Goal: Information Seeking & Learning: Learn about a topic

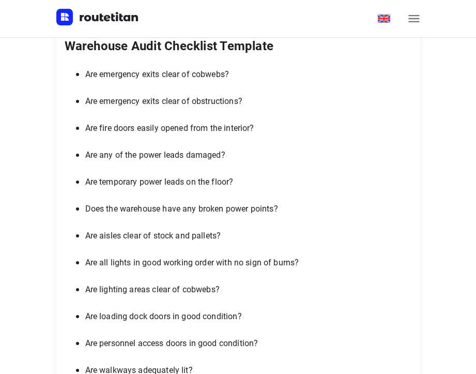
scroll to position [3621, 0]
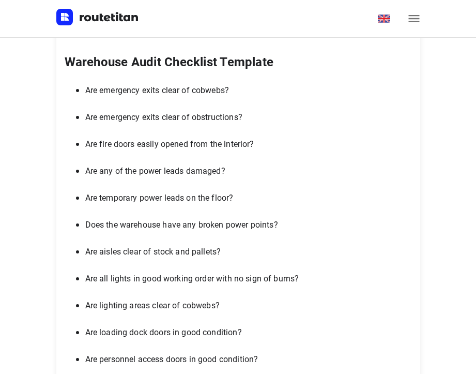
click at [89, 97] on p "Are emergency exits clear of cobwebs?" at bounding box center [248, 90] width 327 height 14
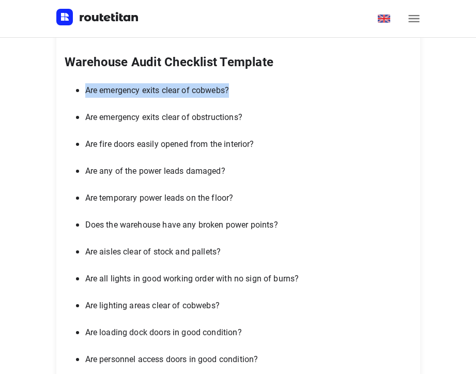
drag, startPoint x: 90, startPoint y: 89, endPoint x: 236, endPoint y: 93, distance: 146.4
click at [236, 93] on p "Are emergency exits clear of cobwebs?" at bounding box center [248, 90] width 327 height 14
copy p "Are emergency exits clear of cobwebs?"
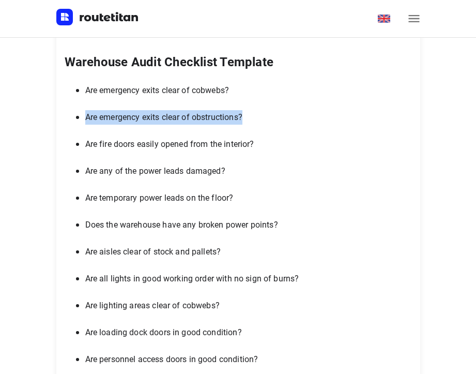
drag, startPoint x: 89, startPoint y: 116, endPoint x: 257, endPoint y: 117, distance: 167.6
click at [257, 117] on p "Are emergency exits clear of obstructions?" at bounding box center [248, 117] width 327 height 14
copy p "Are emergency exits clear of obstructions?"
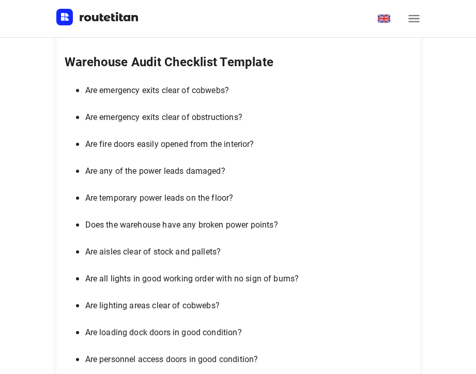
drag, startPoint x: 102, startPoint y: 170, endPoint x: 94, endPoint y: 152, distance: 19.9
click at [102, 170] on p "Are any of the power leads damaged?" at bounding box center [248, 171] width 327 height 14
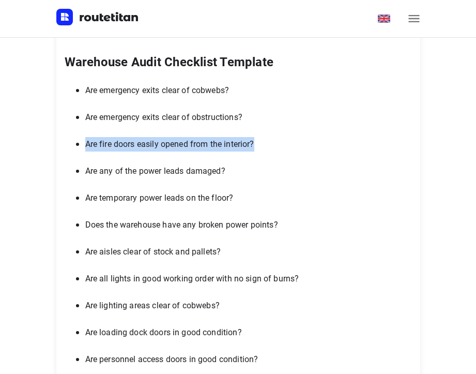
drag, startPoint x: 91, startPoint y: 144, endPoint x: 264, endPoint y: 147, distance: 173.8
click at [264, 147] on p "Are fire doors easily opened from the interior?" at bounding box center [248, 144] width 327 height 14
copy p "Are fire doors easily opened from the interior?"
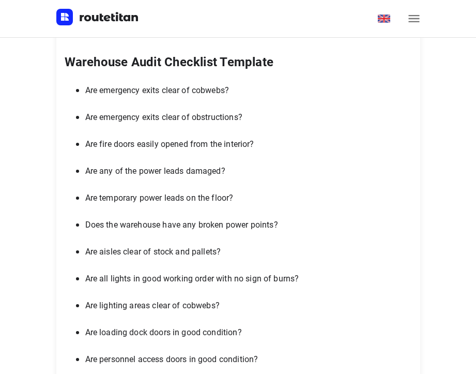
drag, startPoint x: 129, startPoint y: 194, endPoint x: 116, endPoint y: 186, distance: 14.9
click at [129, 194] on p "Are temporary power leads on the floor?" at bounding box center [248, 198] width 327 height 14
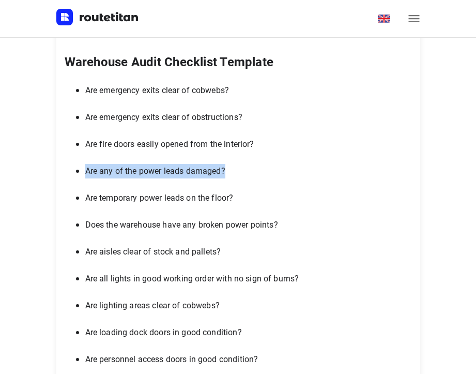
drag, startPoint x: 91, startPoint y: 171, endPoint x: 244, endPoint y: 172, distance: 153.1
click at [244, 172] on p "Are any of the power leads damaged?" at bounding box center [248, 171] width 327 height 14
copy p "Are any of the power leads damaged?"
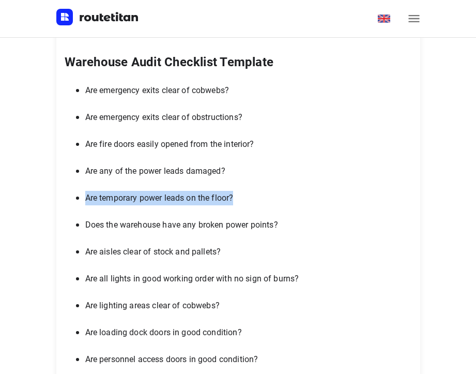
drag, startPoint x: 89, startPoint y: 199, endPoint x: 244, endPoint y: 197, distance: 155.2
click at [244, 197] on p "Are temporary power leads on the floor?" at bounding box center [248, 198] width 327 height 14
copy p "Are temporary power leads on the floor?"
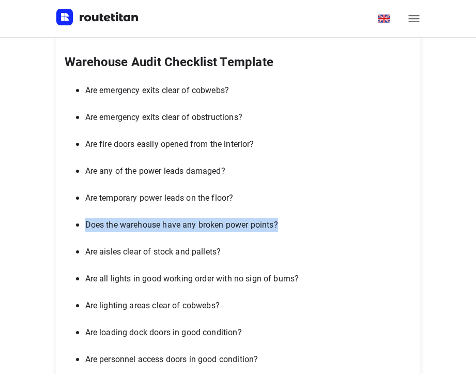
drag, startPoint x: 91, startPoint y: 226, endPoint x: 289, endPoint y: 225, distance: 198.6
click at [289, 225] on p "Does the warehouse have any broken power points?" at bounding box center [248, 225] width 327 height 14
copy p "Does the warehouse have any broken power points?"
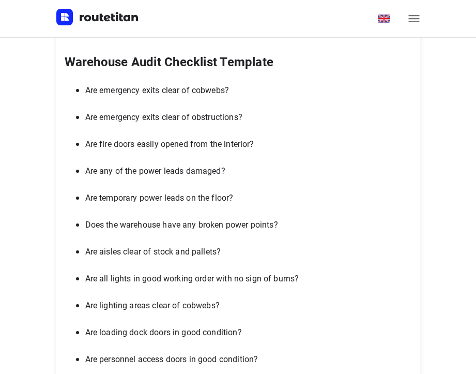
drag, startPoint x: 91, startPoint y: 250, endPoint x: 230, endPoint y: 249, distance: 138.6
click at [230, 249] on p "Are aisles clear of stock and pallets?" at bounding box center [248, 252] width 327 height 14
copy p "Are aisles clear of stock and pallets?"
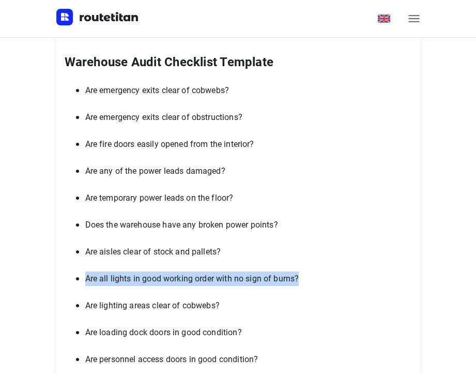
drag, startPoint x: 91, startPoint y: 276, endPoint x: 307, endPoint y: 285, distance: 215.9
click at [307, 285] on p "Are all lights in good working order with no sign of burns?" at bounding box center [248, 279] width 327 height 14
copy p "Are all lights in good working order with no sign of burns?"
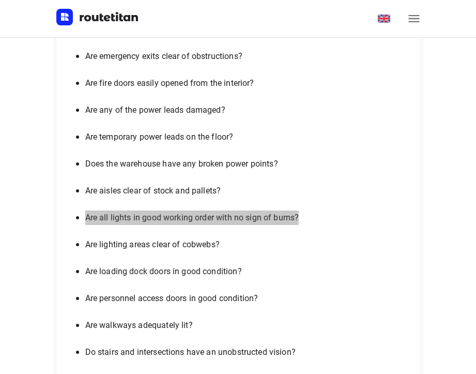
scroll to position [3776, 0]
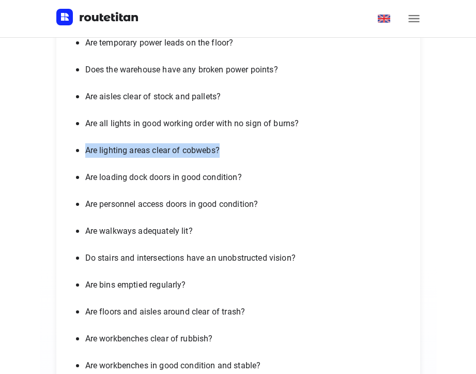
drag, startPoint x: 89, startPoint y: 149, endPoint x: 231, endPoint y: 151, distance: 141.7
click at [231, 151] on p "Are lighting areas clear of cobwebs?" at bounding box center [248, 150] width 327 height 14
copy p "Are lighting areas clear of cobwebs?"
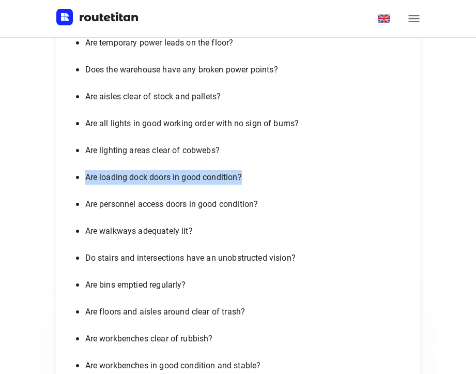
drag, startPoint x: 89, startPoint y: 176, endPoint x: 248, endPoint y: 180, distance: 159.4
click at [248, 180] on p "Are loading dock doors in good condition?" at bounding box center [248, 177] width 327 height 14
copy p "Are loading dock doors in good condition?"
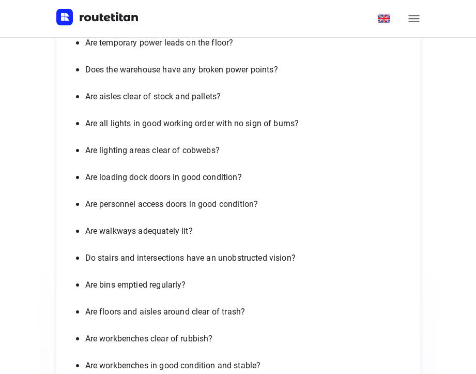
click at [90, 204] on p "Are personnel access doors in good condition?" at bounding box center [248, 204] width 327 height 14
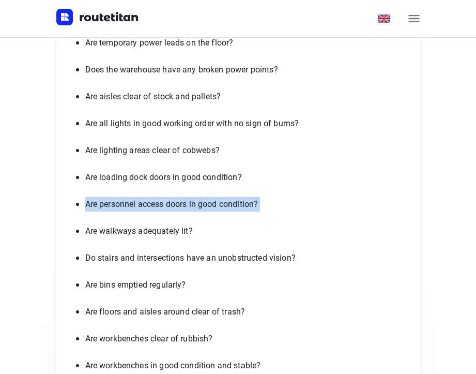
drag, startPoint x: 90, startPoint y: 204, endPoint x: 263, endPoint y: 206, distance: 172.8
click at [263, 206] on p "Are personnel access doors in good condition?" at bounding box center [248, 204] width 327 height 14
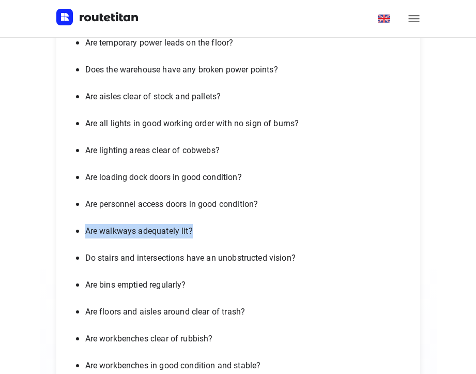
drag, startPoint x: 92, startPoint y: 231, endPoint x: 200, endPoint y: 230, distance: 108.6
click at [200, 230] on p "Are walkways adequately lit?" at bounding box center [248, 231] width 327 height 14
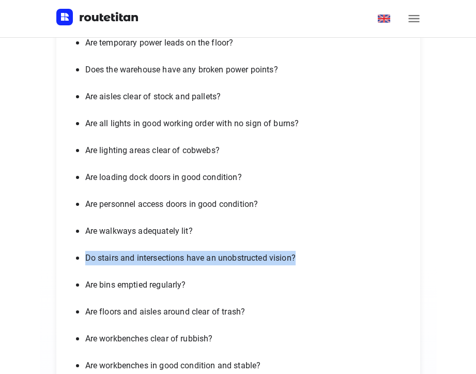
drag, startPoint x: 91, startPoint y: 258, endPoint x: 310, endPoint y: 260, distance: 219.3
click at [310, 260] on p "Do stairs and intersections have an unobstructed vision?" at bounding box center [248, 258] width 327 height 14
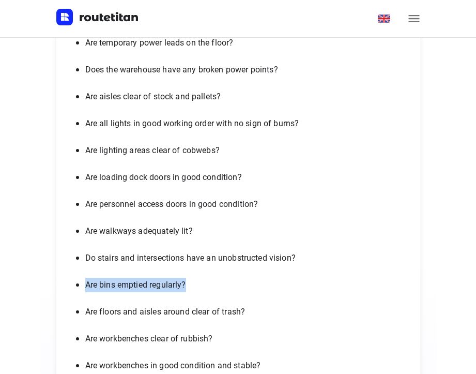
drag, startPoint x: 89, startPoint y: 286, endPoint x: 192, endPoint y: 285, distance: 102.4
click at [192, 285] on p "Are bins emptied regularly?" at bounding box center [248, 285] width 327 height 14
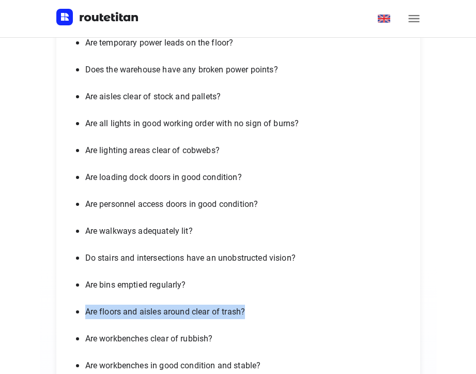
drag, startPoint x: 90, startPoint y: 310, endPoint x: 250, endPoint y: 311, distance: 160.4
click at [250, 311] on p "Are floors and aisles around clear of trash?" at bounding box center [248, 312] width 327 height 14
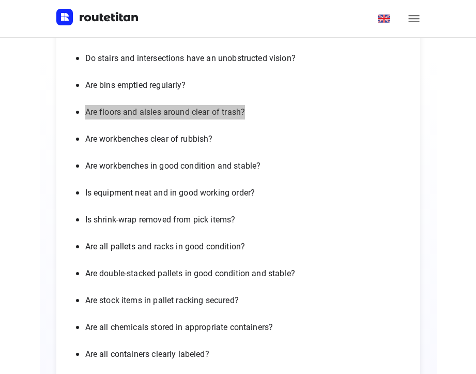
scroll to position [3983, 0]
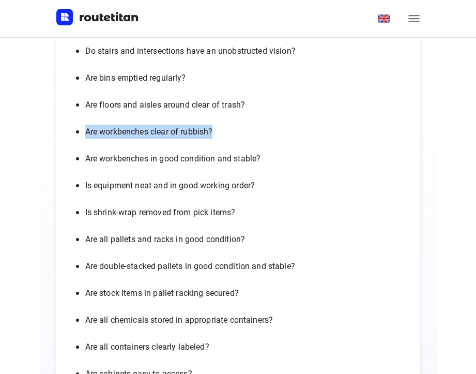
drag, startPoint x: 90, startPoint y: 134, endPoint x: 218, endPoint y: 134, distance: 127.8
click at [218, 134] on p "Are workbenches clear of rubbish?" at bounding box center [248, 132] width 327 height 14
click at [141, 200] on ul "Are emergency exits clear of cobwebs? Are emergency exits clear of obstructions…" at bounding box center [239, 239] width 348 height 1037
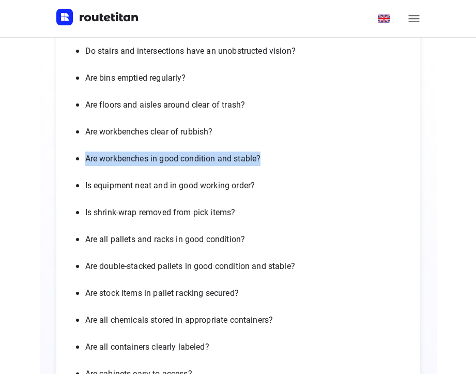
drag, startPoint x: 91, startPoint y: 157, endPoint x: 270, endPoint y: 165, distance: 179.2
click at [270, 165] on p "Are workbenches in good condition and stable?" at bounding box center [248, 159] width 327 height 14
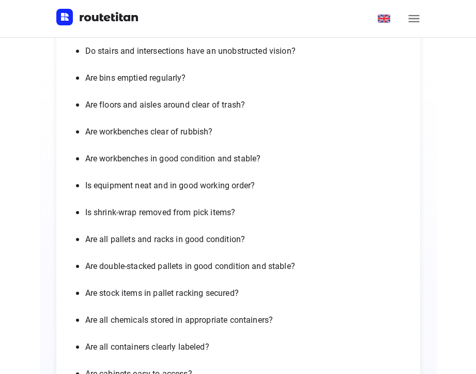
drag, startPoint x: 154, startPoint y: 212, endPoint x: 149, endPoint y: 206, distance: 7.7
click at [154, 212] on p "Is shrink-wrap removed from pick items?" at bounding box center [248, 212] width 327 height 14
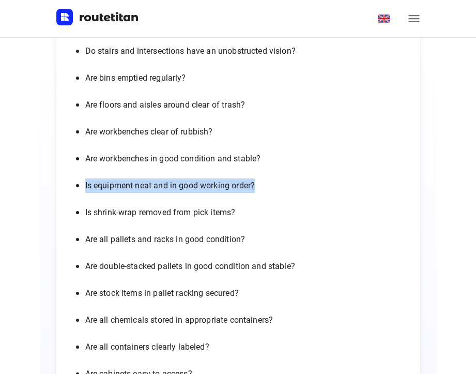
drag, startPoint x: 89, startPoint y: 184, endPoint x: 263, endPoint y: 190, distance: 173.4
click at [263, 190] on p "Is equipment neat and in good working order?" at bounding box center [248, 185] width 327 height 14
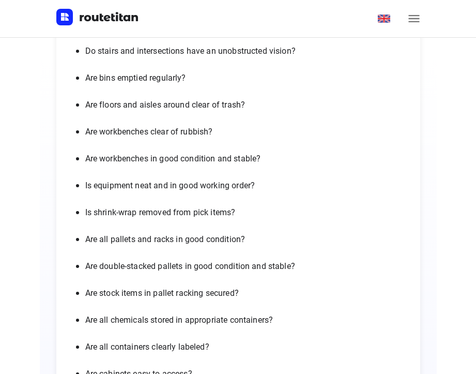
drag, startPoint x: 126, startPoint y: 241, endPoint x: 104, endPoint y: 228, distance: 25.6
click at [126, 241] on p "Are all pallets and racks in good condition?" at bounding box center [248, 239] width 327 height 14
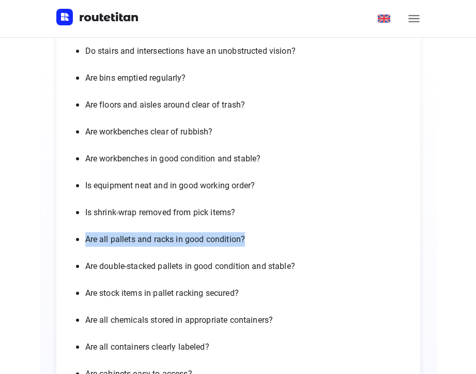
drag, startPoint x: 89, startPoint y: 240, endPoint x: 253, endPoint y: 242, distance: 164.0
click at [253, 242] on p "Are all pallets and racks in good condition?" at bounding box center [248, 239] width 327 height 14
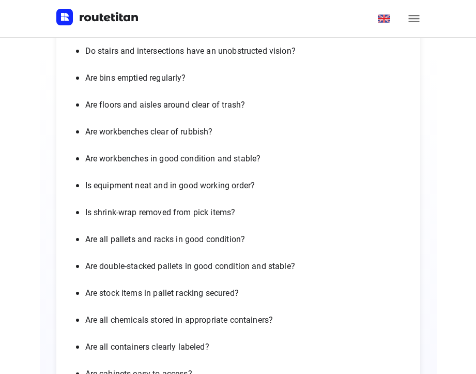
click at [140, 270] on p "Are double-stacked pallets in good condition and stable?" at bounding box center [248, 266] width 327 height 14
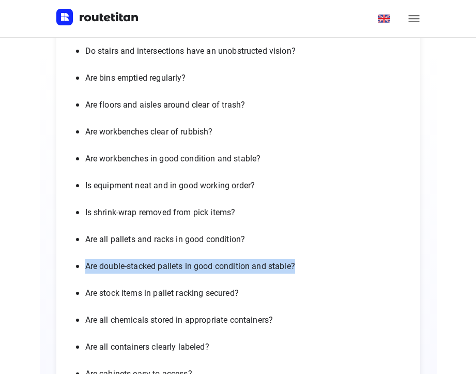
drag, startPoint x: 91, startPoint y: 267, endPoint x: 303, endPoint y: 272, distance: 212.1
click at [303, 272] on p "Are double-stacked pallets in good condition and stable?" at bounding box center [248, 266] width 327 height 14
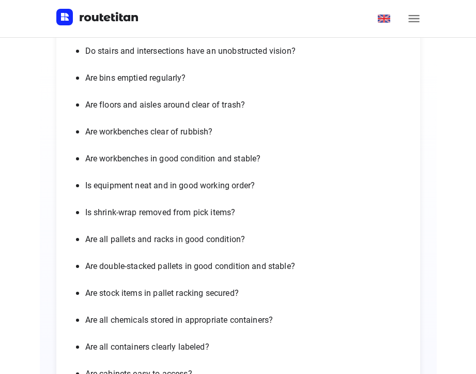
click at [198, 278] on ul "Are emergency exits clear of cobwebs? Are emergency exits clear of obstructions…" at bounding box center [239, 239] width 348 height 1037
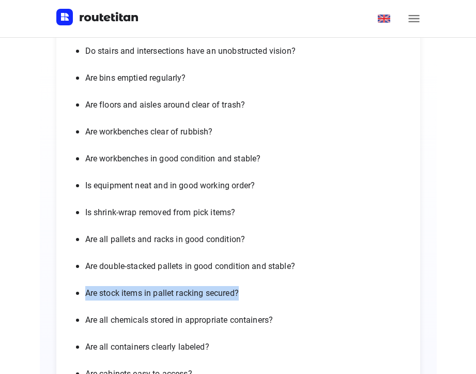
drag, startPoint x: 91, startPoint y: 293, endPoint x: 247, endPoint y: 295, distance: 155.7
click at [247, 295] on p "Are stock items in pallet racking secured?" at bounding box center [248, 293] width 327 height 14
click at [87, 276] on ul "Are emergency exits clear of cobwebs? Are emergency exits clear of obstructions…" at bounding box center [239, 239] width 348 height 1037
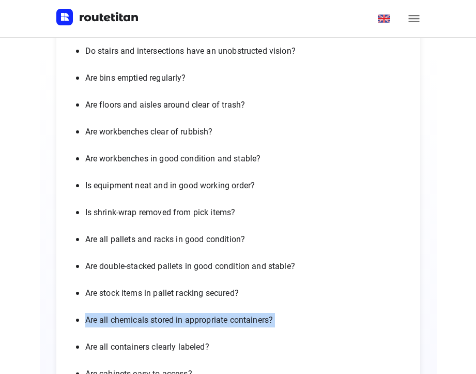
drag, startPoint x: 89, startPoint y: 321, endPoint x: 260, endPoint y: 329, distance: 170.9
click at [260, 329] on ul "Are emergency exits clear of cobwebs? Are emergency exits clear of obstructions…" at bounding box center [239, 239] width 348 height 1037
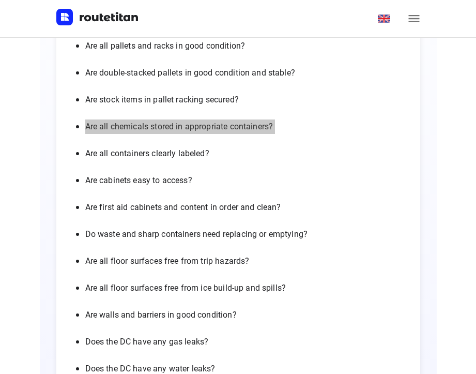
scroll to position [4190, 0]
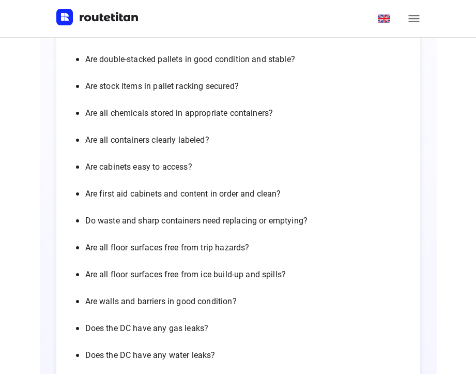
click at [115, 171] on p "Are cabinets easy to access?" at bounding box center [248, 167] width 327 height 14
drag, startPoint x: 89, startPoint y: 140, endPoint x: 215, endPoint y: 141, distance: 125.7
click at [215, 141] on p "Are all containers clearly labeled?" at bounding box center [248, 140] width 327 height 14
drag, startPoint x: 89, startPoint y: 167, endPoint x: 204, endPoint y: 169, distance: 114.4
click at [204, 169] on p "Are cabinets easy to access?" at bounding box center [248, 167] width 327 height 14
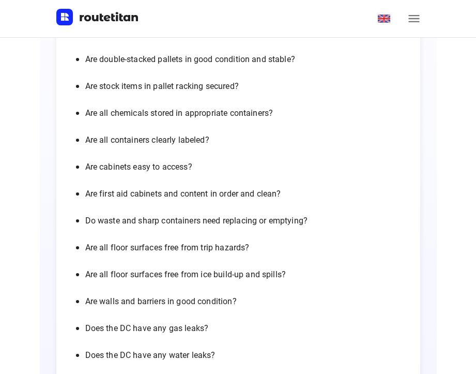
click at [89, 195] on p "Are first aid cabinets and content in order and clean?" at bounding box center [248, 194] width 327 height 14
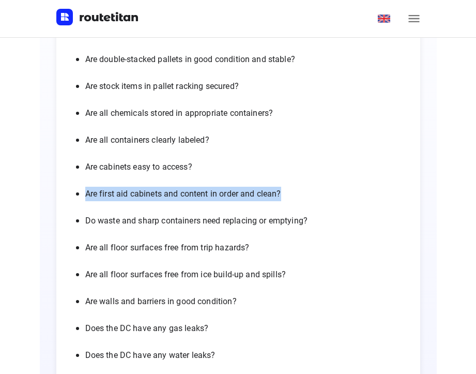
drag, startPoint x: 89, startPoint y: 195, endPoint x: 282, endPoint y: 197, distance: 193.5
click at [282, 197] on p "Are first aid cabinets and content in order and clean?" at bounding box center [248, 194] width 327 height 14
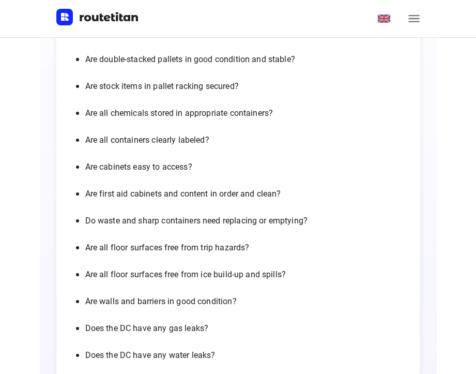
click at [127, 231] on ul "Are emergency exits clear of cobwebs? Are emergency exits clear of obstructions…" at bounding box center [239, 32] width 348 height 1037
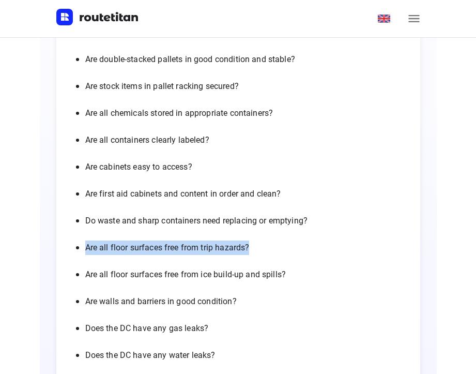
drag, startPoint x: 91, startPoint y: 247, endPoint x: 271, endPoint y: 248, distance: 180.0
click at [271, 248] on p "Are all floor surfaces free from trip hazards?" at bounding box center [248, 248] width 327 height 14
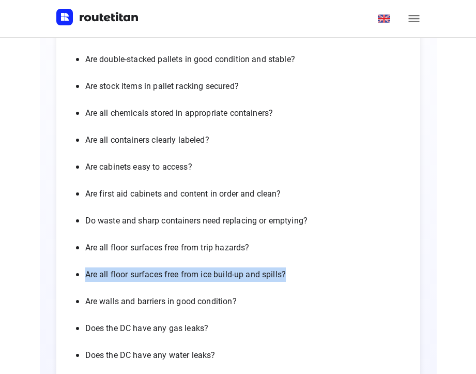
drag, startPoint x: 92, startPoint y: 273, endPoint x: 295, endPoint y: 278, distance: 203.4
click at [295, 278] on p "Are all floor surfaces free from ice build-up and spills?" at bounding box center [248, 274] width 327 height 14
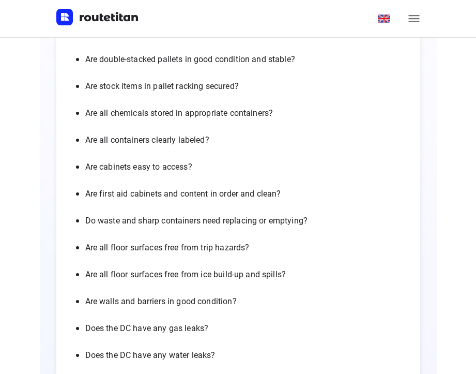
click at [126, 292] on ul "Are emergency exits clear of cobwebs? Are emergency exits clear of obstructions…" at bounding box center [239, 32] width 348 height 1037
drag, startPoint x: 90, startPoint y: 301, endPoint x: 255, endPoint y: 301, distance: 164.5
click at [255, 301] on p "Are walls and barriers in good condition?" at bounding box center [248, 301] width 327 height 14
click at [128, 330] on p "Does the DC have any gas leaks?" at bounding box center [248, 328] width 327 height 14
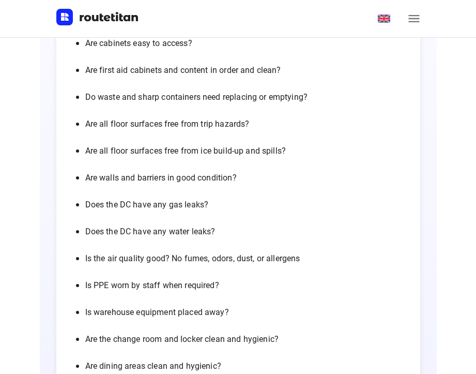
scroll to position [4397, 0]
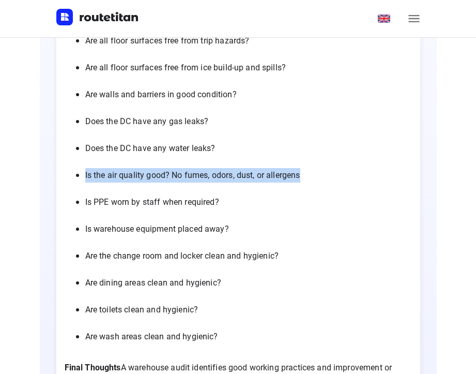
drag, startPoint x: 89, startPoint y: 176, endPoint x: 309, endPoint y: 177, distance: 219.3
click at [309, 177] on p "Is the air quality good? No fumes, odors, dust, or allergens" at bounding box center [248, 175] width 327 height 14
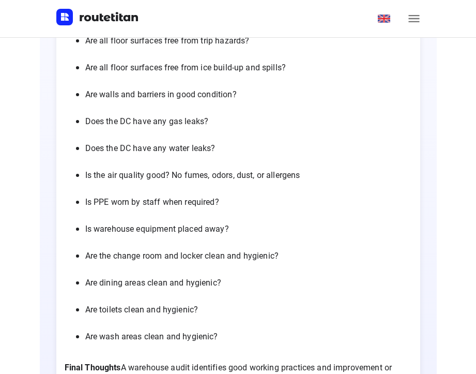
click at [102, 234] on p "Is warehouse equipment placed away?" at bounding box center [248, 229] width 327 height 14
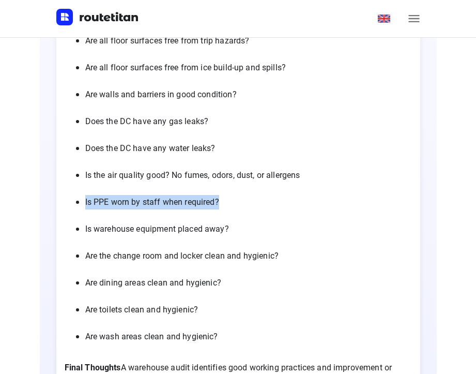
drag, startPoint x: 89, startPoint y: 201, endPoint x: 235, endPoint y: 198, distance: 145.4
click at [235, 198] on p "Is PPE worn by staff when required?" at bounding box center [248, 202] width 327 height 14
click at [91, 236] on p "Is warehouse equipment placed away?" at bounding box center [248, 229] width 327 height 14
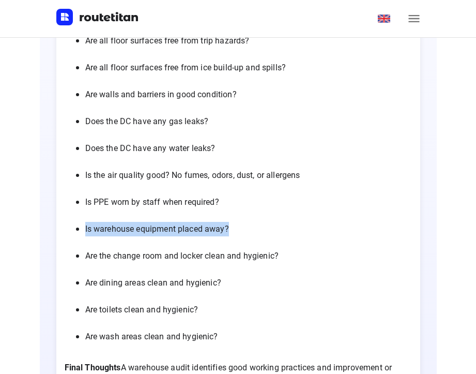
drag, startPoint x: 88, startPoint y: 227, endPoint x: 232, endPoint y: 230, distance: 143.8
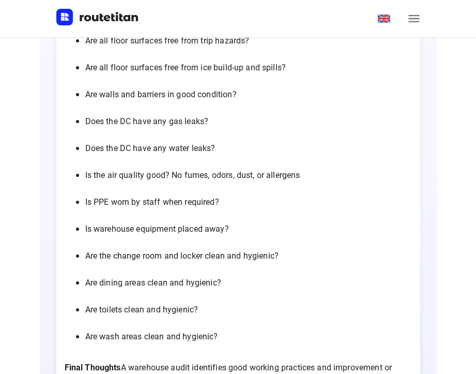
click at [91, 258] on p "Are the change room and locker clean and hygienic?" at bounding box center [248, 256] width 327 height 14
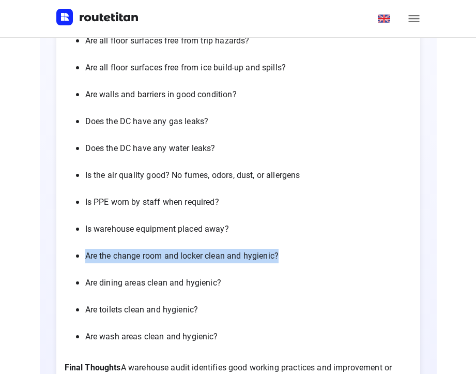
drag, startPoint x: 91, startPoint y: 257, endPoint x: 295, endPoint y: 257, distance: 204.3
click at [295, 257] on p "Are the change room and locker clean and hygienic?" at bounding box center [248, 256] width 327 height 14
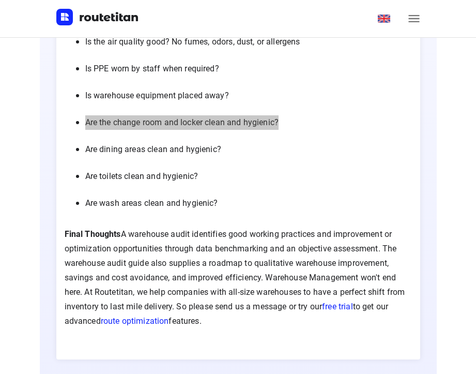
scroll to position [4552, 0]
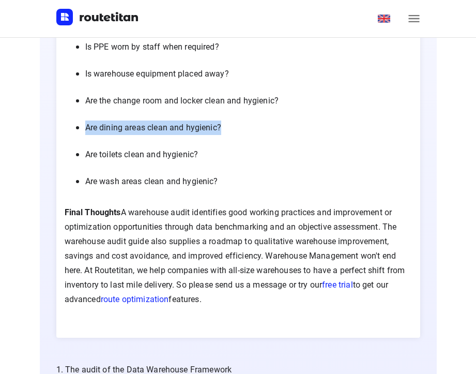
drag, startPoint x: 90, startPoint y: 126, endPoint x: 235, endPoint y: 127, distance: 144.8
click at [235, 127] on p "Are dining areas clean and hygienic?" at bounding box center [248, 128] width 327 height 14
drag, startPoint x: 127, startPoint y: 165, endPoint x: 121, endPoint y: 167, distance: 6.7
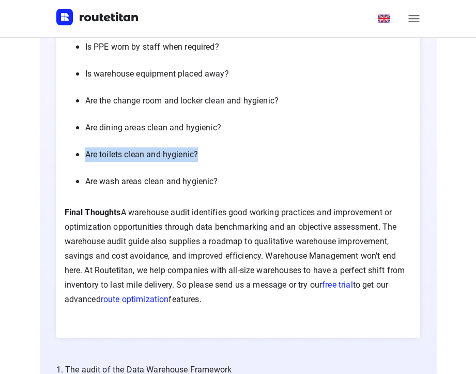
drag, startPoint x: 89, startPoint y: 156, endPoint x: 209, endPoint y: 156, distance: 119.5
click at [209, 156] on p "Are toilets clean and hygienic?" at bounding box center [248, 154] width 327 height 14
click at [112, 188] on p "Are wash areas clean and hygienic?" at bounding box center [248, 181] width 327 height 14
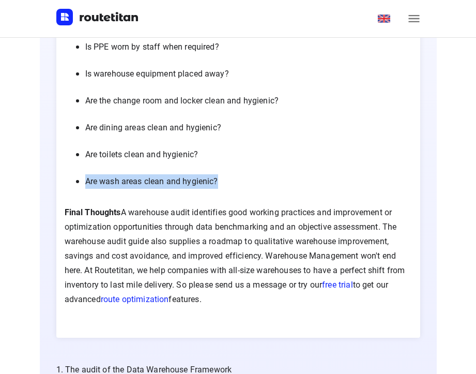
drag, startPoint x: 89, startPoint y: 182, endPoint x: 228, endPoint y: 183, distance: 138.6
click at [228, 183] on p "Are wash areas clean and hygienic?" at bounding box center [248, 181] width 327 height 14
